Goal: Information Seeking & Learning: Learn about a topic

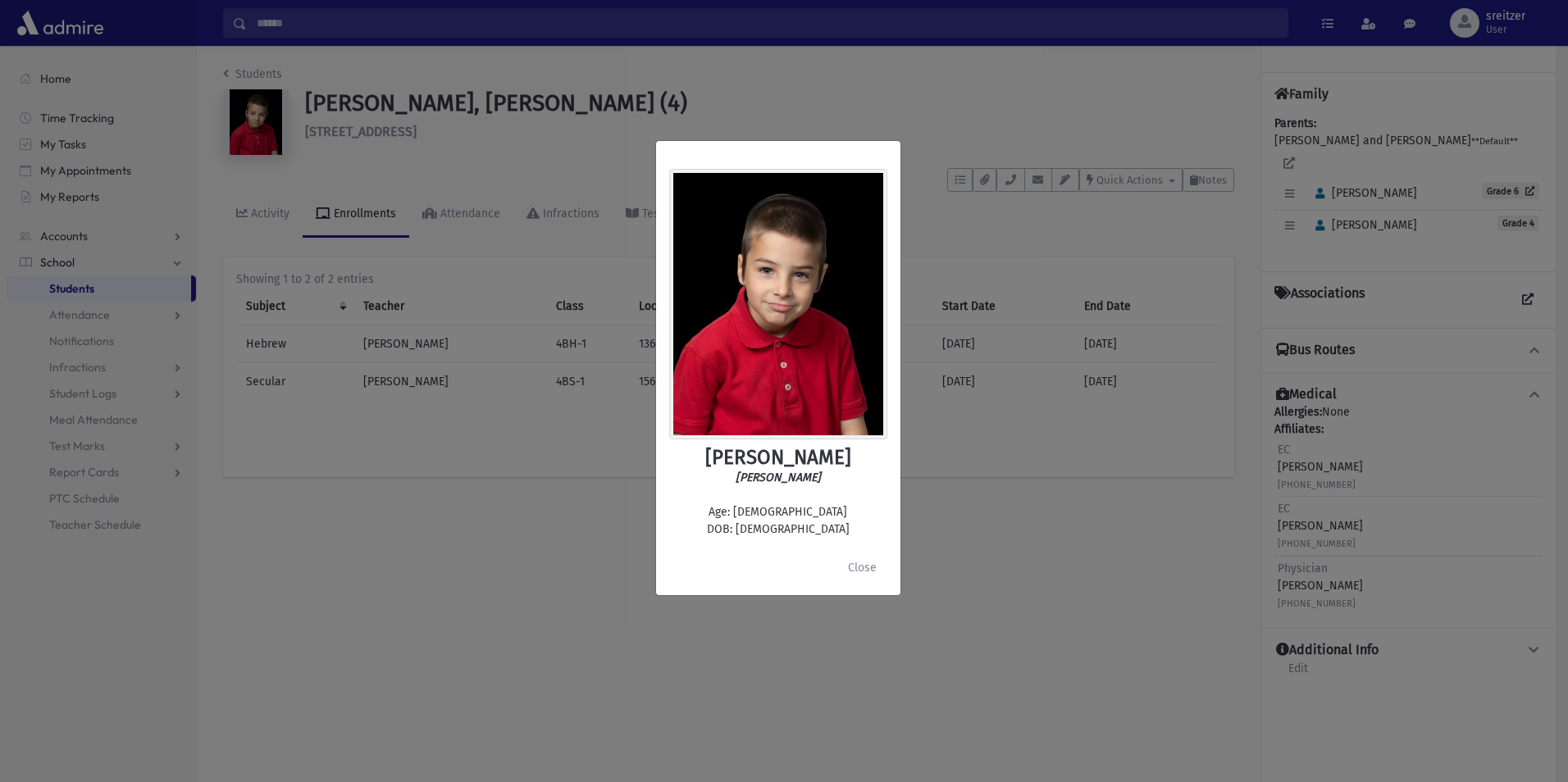
drag, startPoint x: 461, startPoint y: 161, endPoint x: 318, endPoint y: 112, distance: 151.2
click at [444, 153] on div "[PERSON_NAME] [PERSON_NAME] Age: [DEMOGRAPHIC_DATA] DOB: [DEMOGRAPHIC_DATA] Clo…" at bounding box center [784, 391] width 1568 height 782
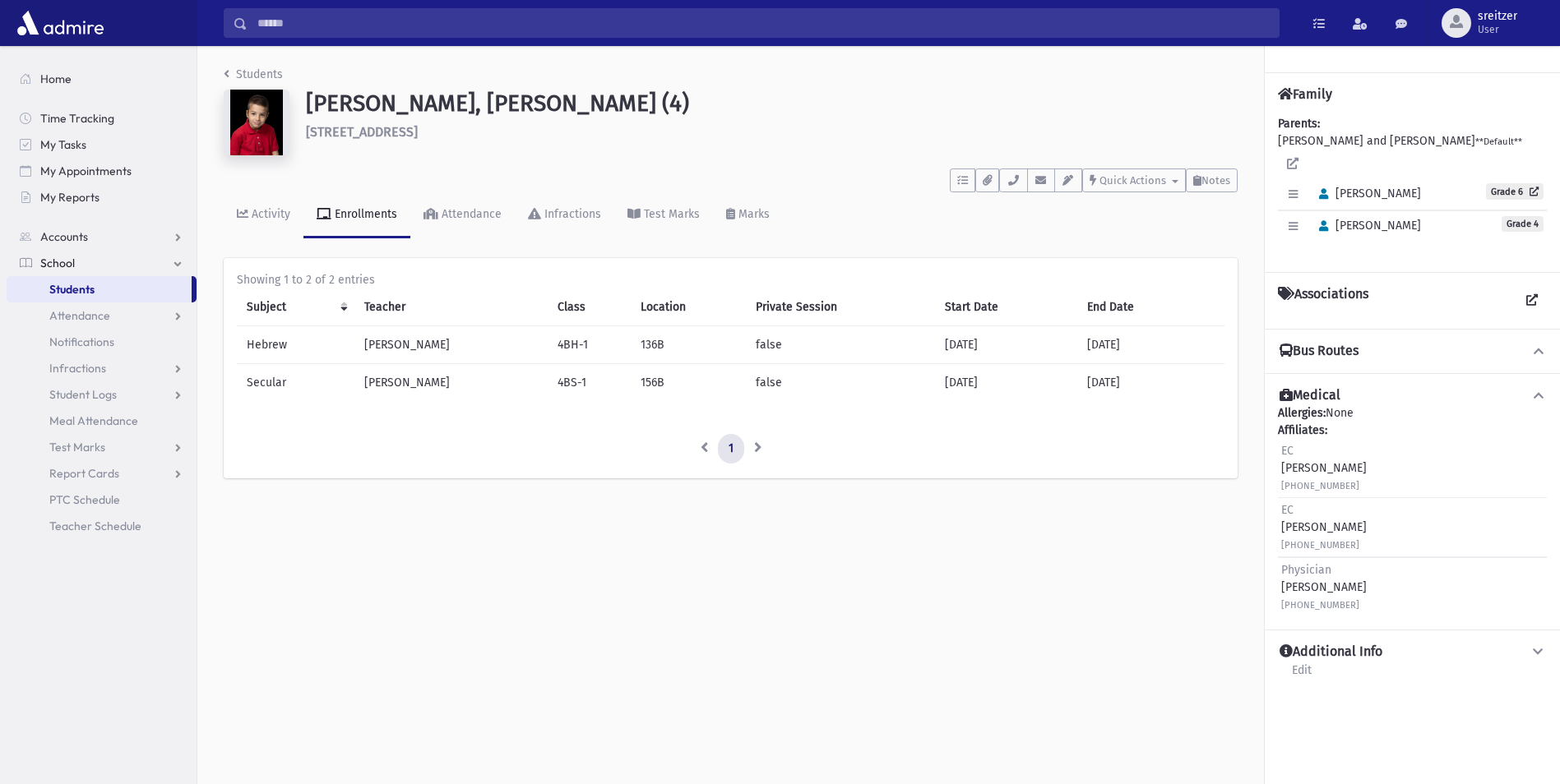
click at [253, 59] on div "Students Strauss, Yona Meir (4) 3 Buena Vista Rd Suffern **** To Do's No open t…" at bounding box center [730, 280] width 1067 height 468
click at [253, 68] on link "Students" at bounding box center [253, 74] width 59 height 14
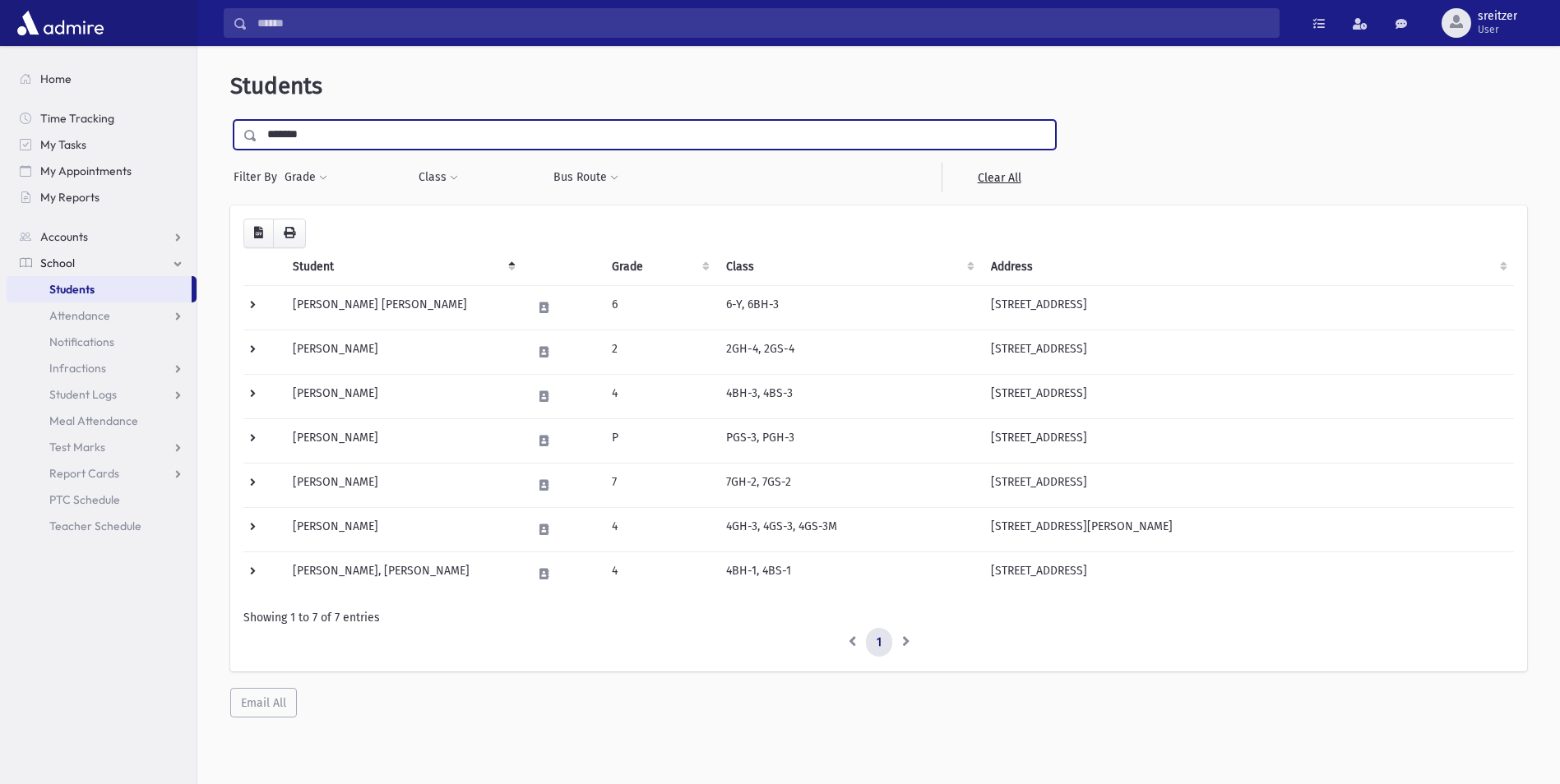
drag, startPoint x: 385, startPoint y: 127, endPoint x: -3, endPoint y: 132, distance: 388.0
click at [0, 132] on html "Search Results All Accounts Students" at bounding box center [780, 392] width 1560 height 784
type input "*******"
click at [230, 120] on input "submit" at bounding box center [253, 130] width 46 height 22
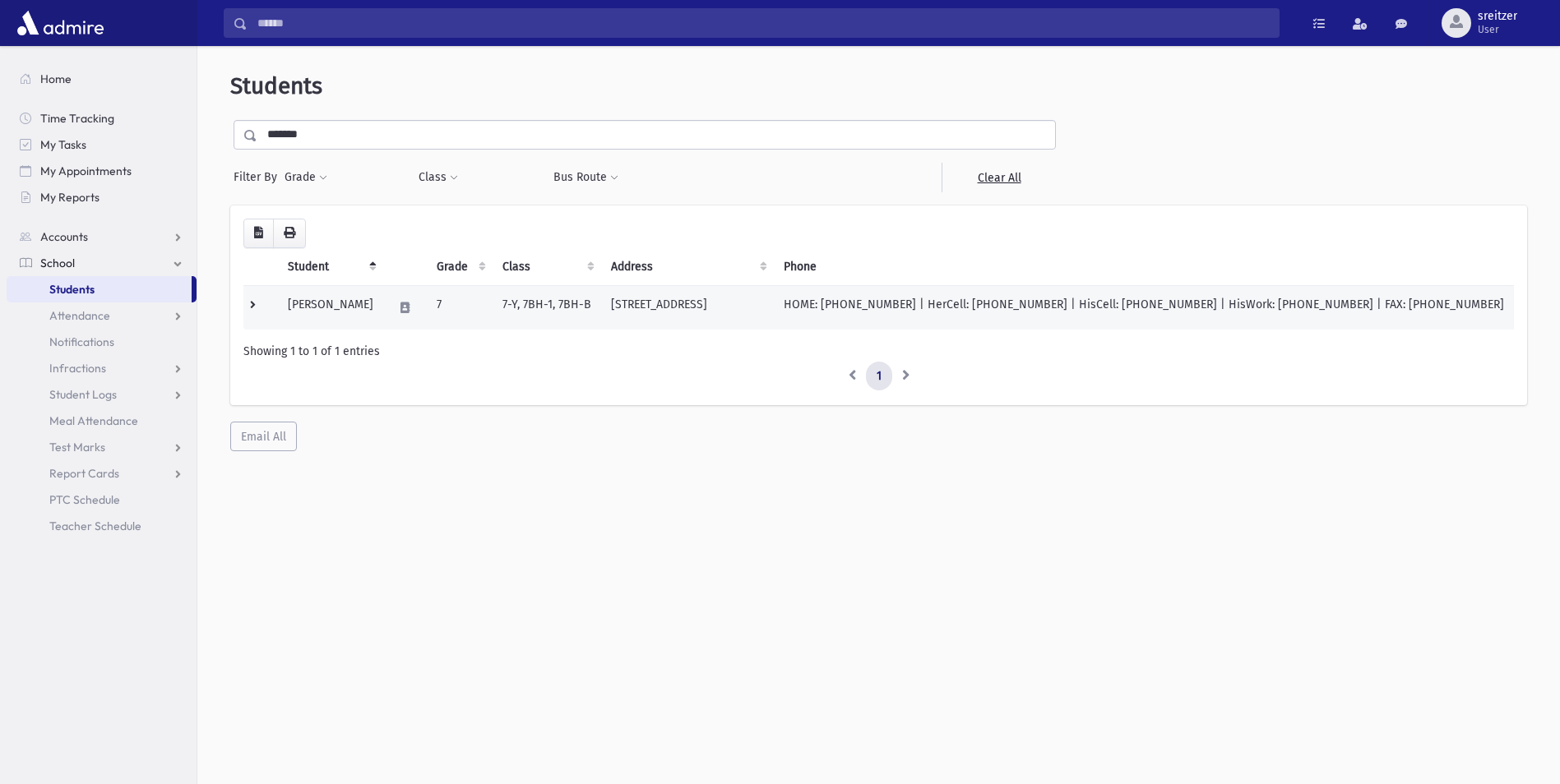
click at [294, 311] on td "Abitbol, Yosef" at bounding box center [330, 307] width 106 height 45
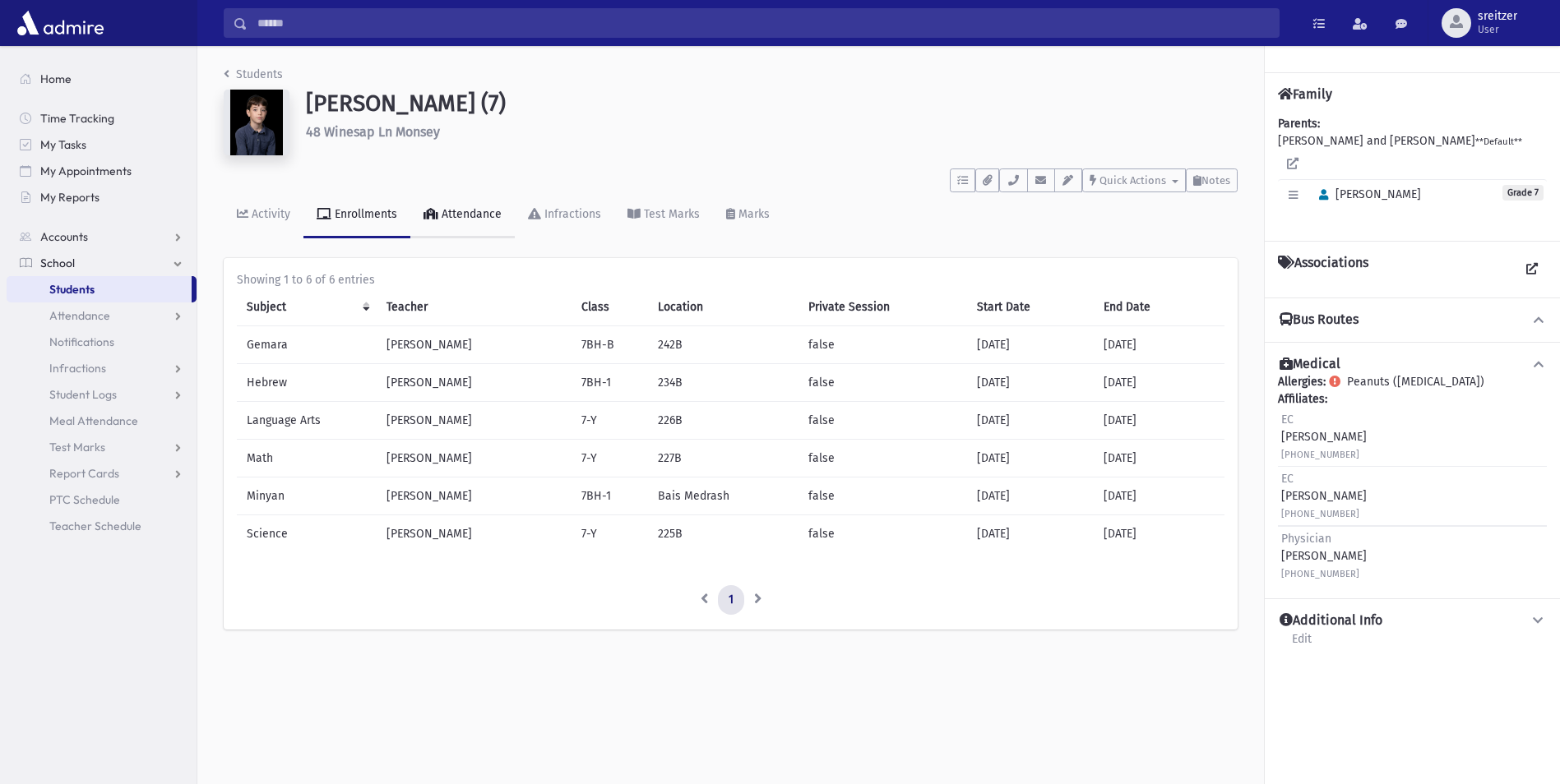
click at [463, 219] on div "Attendance" at bounding box center [470, 214] width 64 height 14
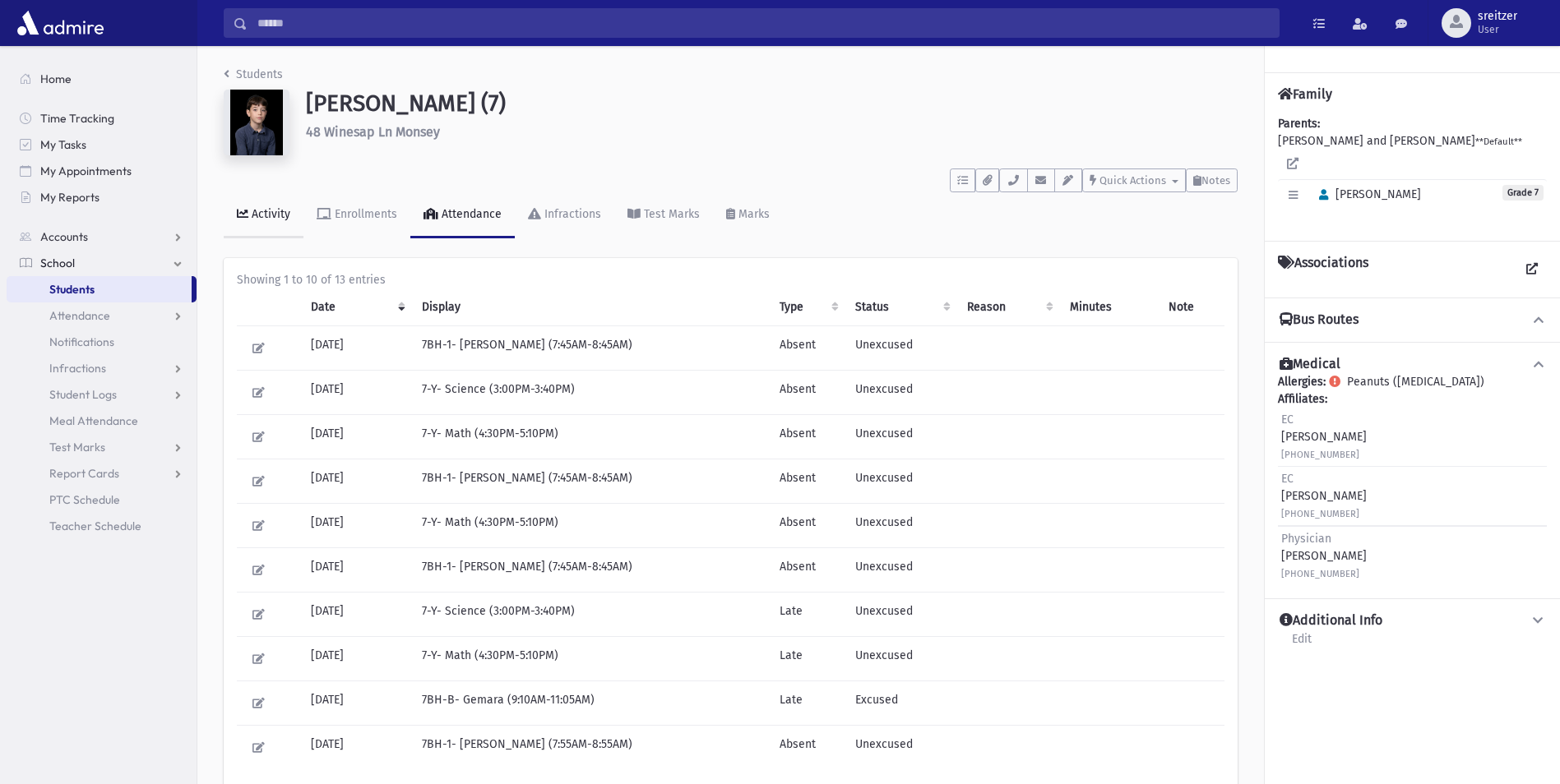
click at [233, 221] on link "Activity" at bounding box center [264, 215] width 80 height 46
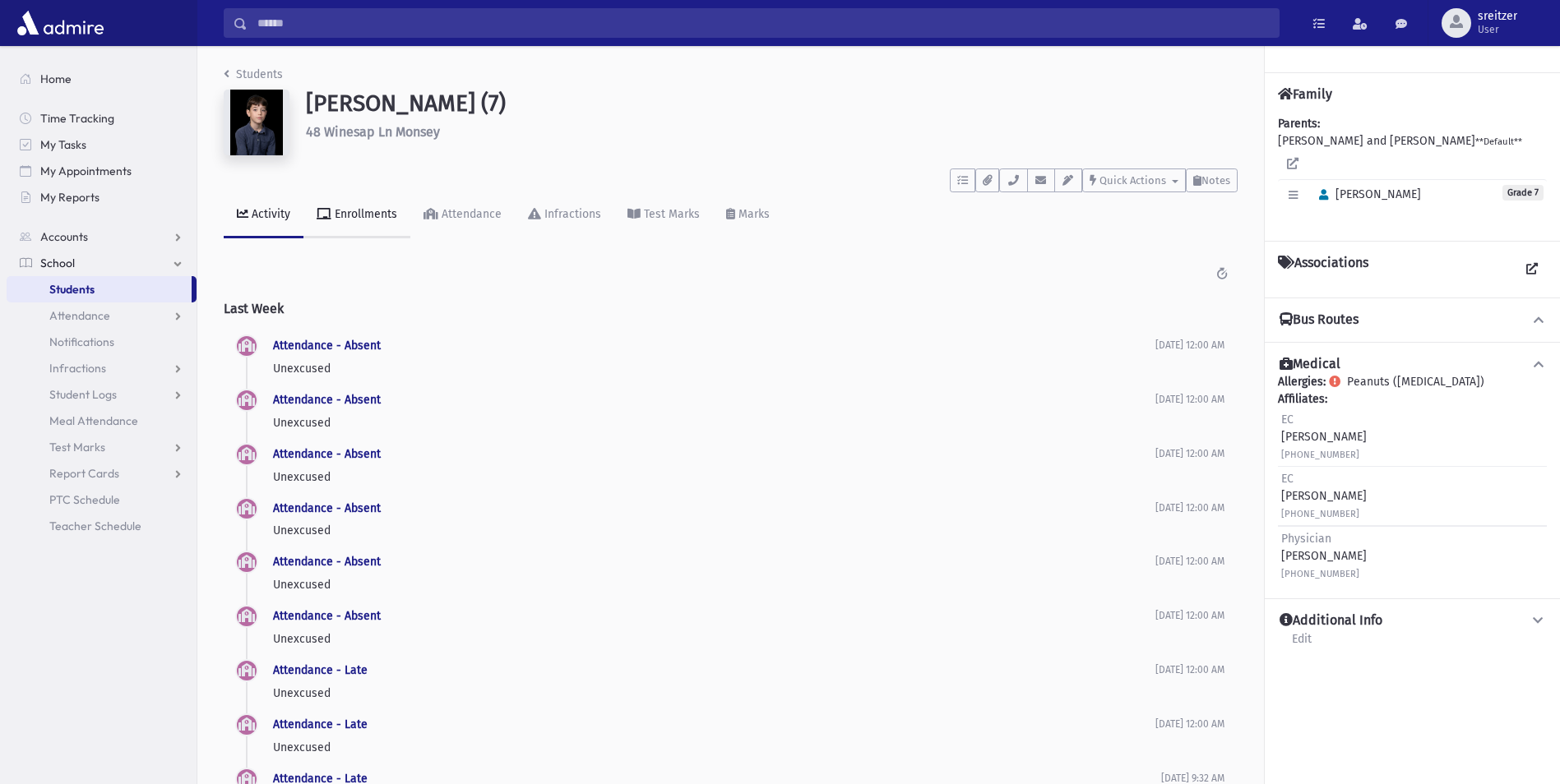
click at [357, 198] on link "Enrollments" at bounding box center [357, 215] width 107 height 46
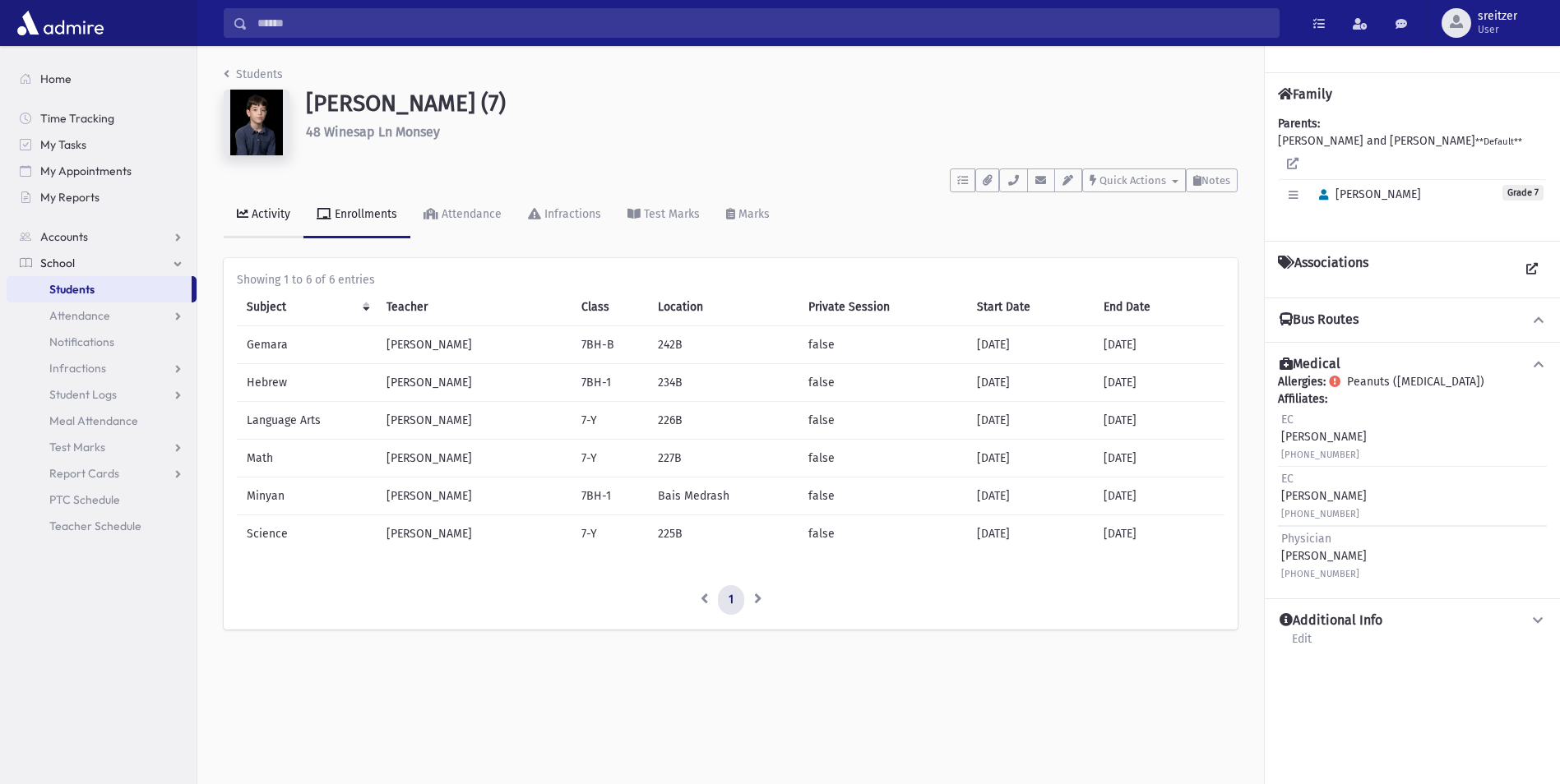
click at [266, 215] on div "Activity" at bounding box center [269, 214] width 42 height 14
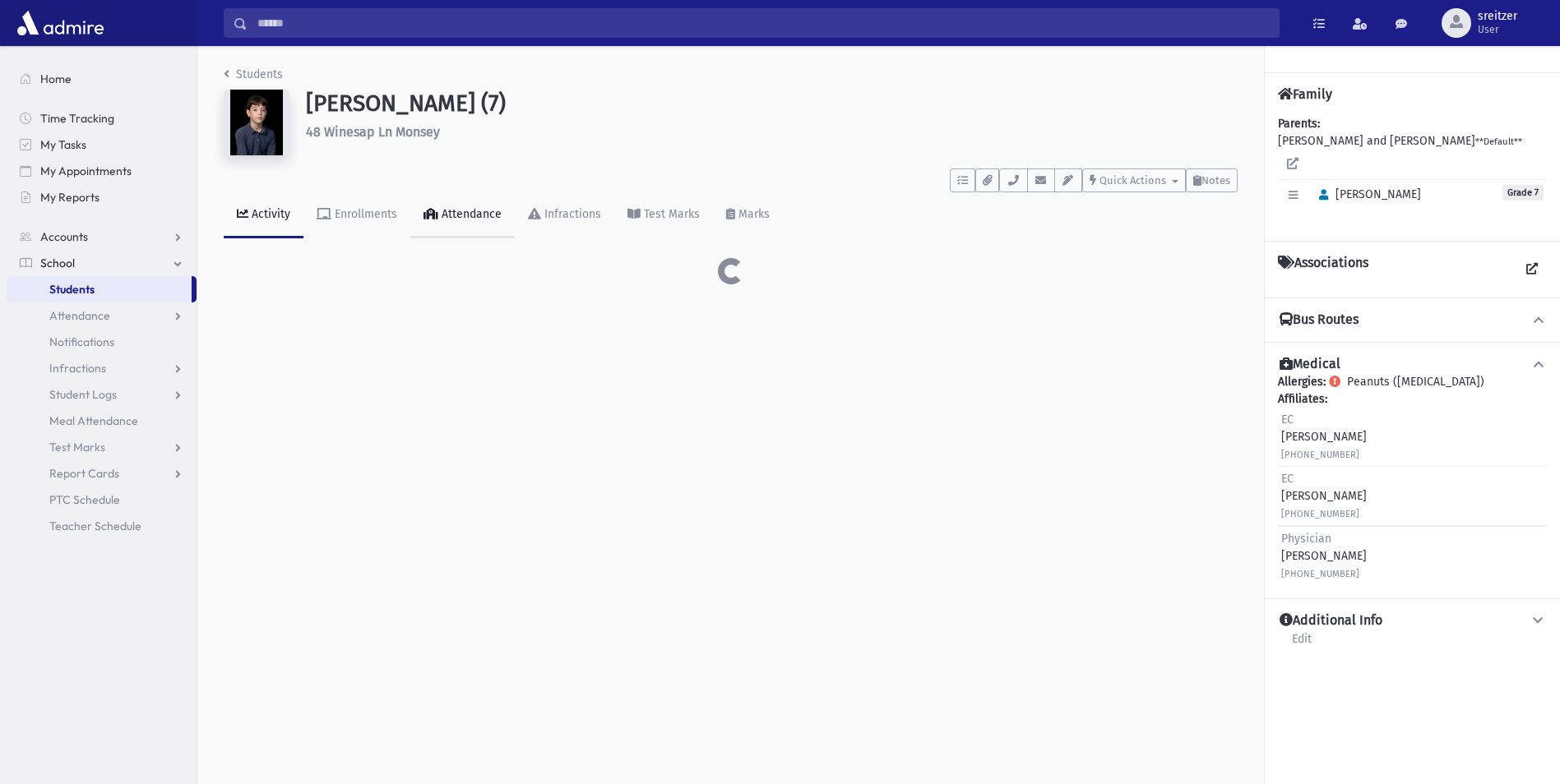
click at [431, 227] on link "Attendance" at bounding box center [463, 215] width 105 height 46
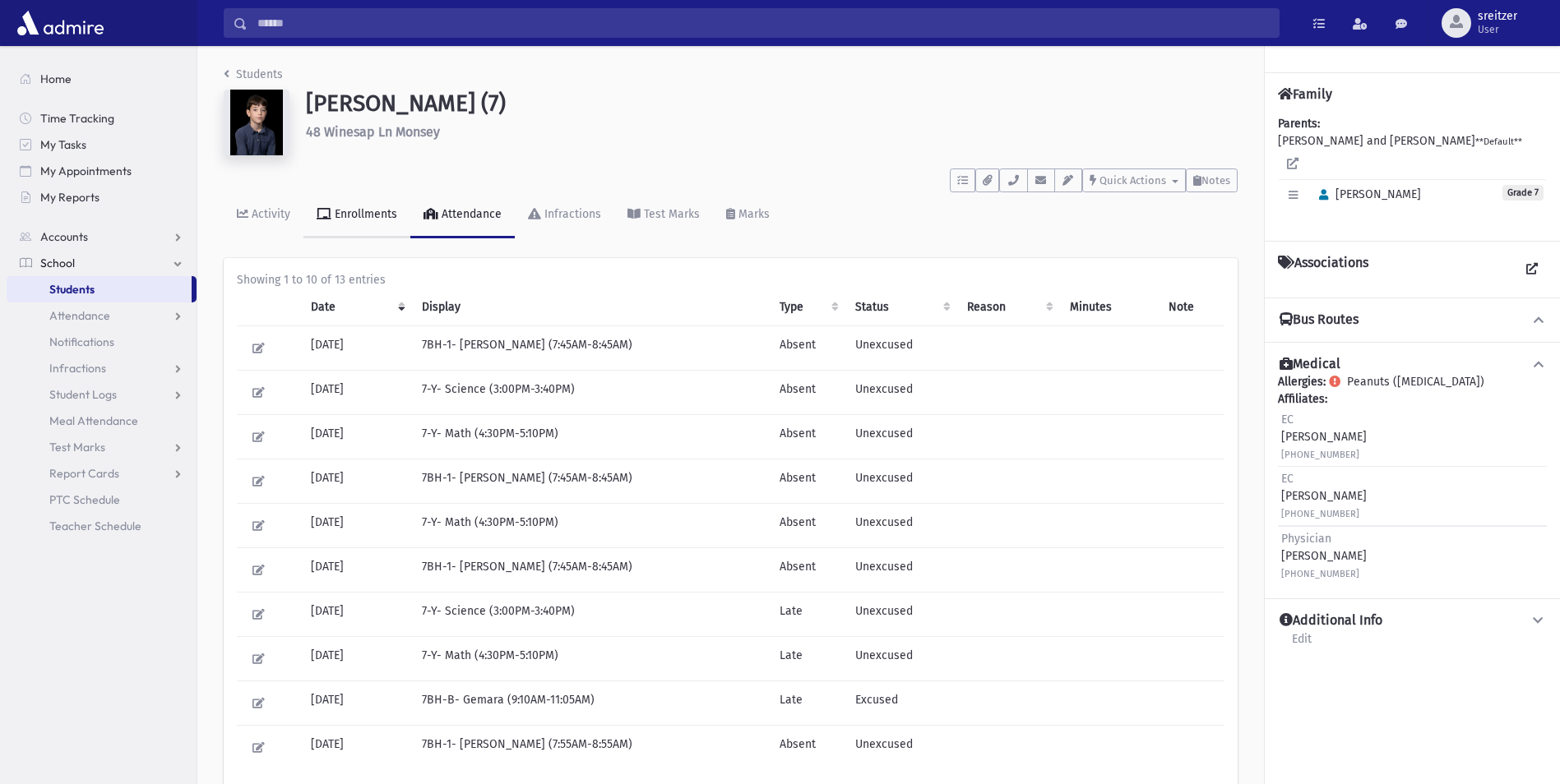
click at [349, 221] on link "Enrollments" at bounding box center [357, 215] width 107 height 46
